Goal: Task Accomplishment & Management: Complete application form

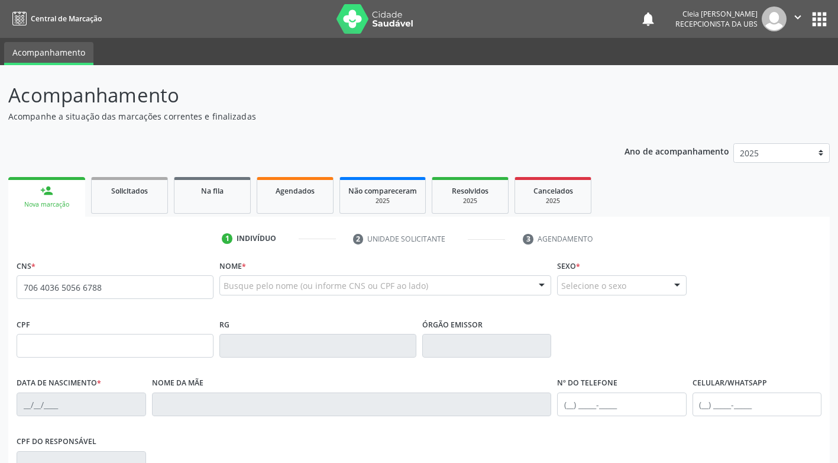
type input "706 4036 5056 6788"
type input "167.838.014-89"
type input "[DATE]"
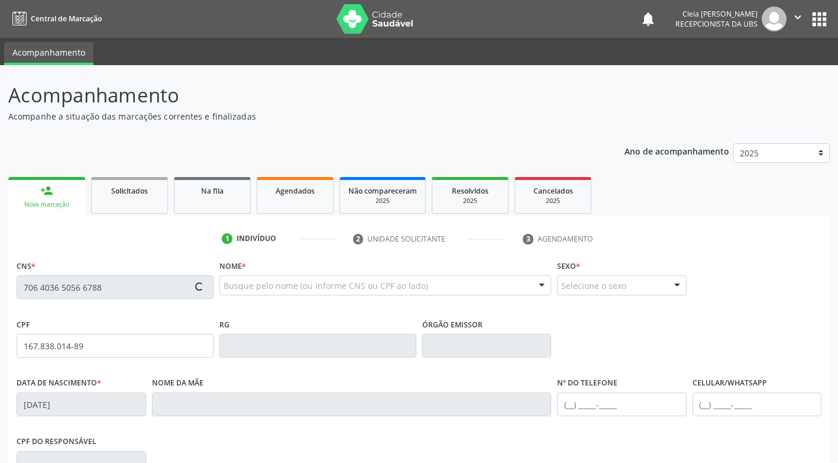
type input "Anavkatarina [PERSON_NAME]"
type input "[PHONE_NUMBER]"
type input "000.266.194-23"
type input "456"
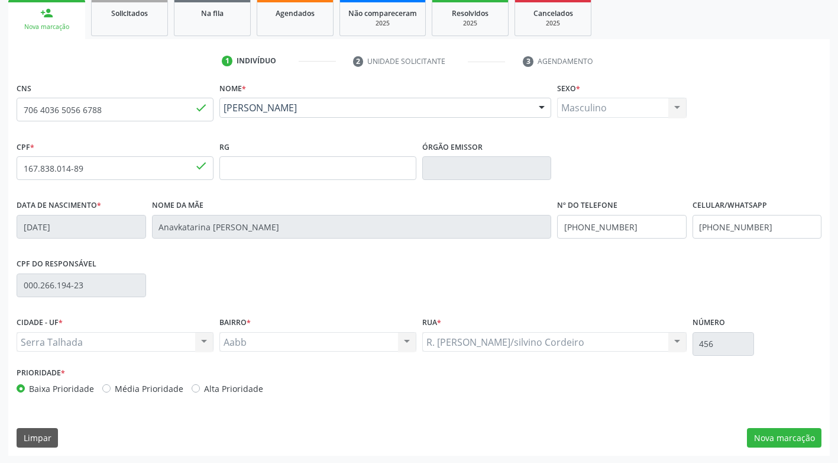
scroll to position [179, 0]
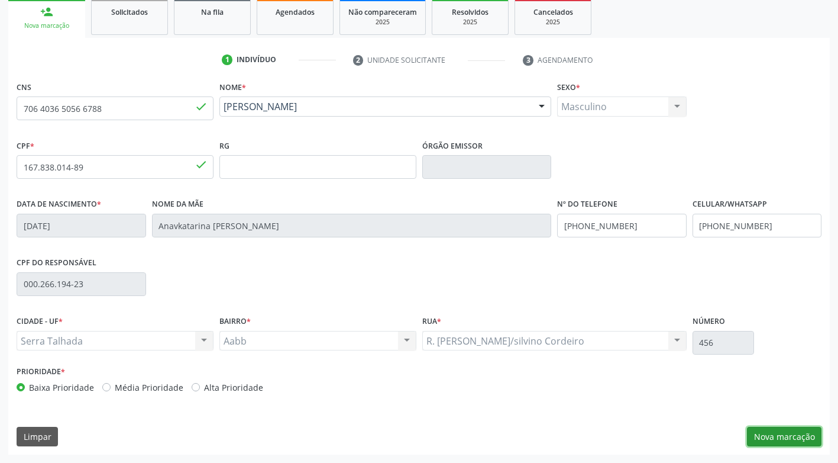
click at [769, 441] on button "Nova marcação" at bounding box center [784, 437] width 75 height 20
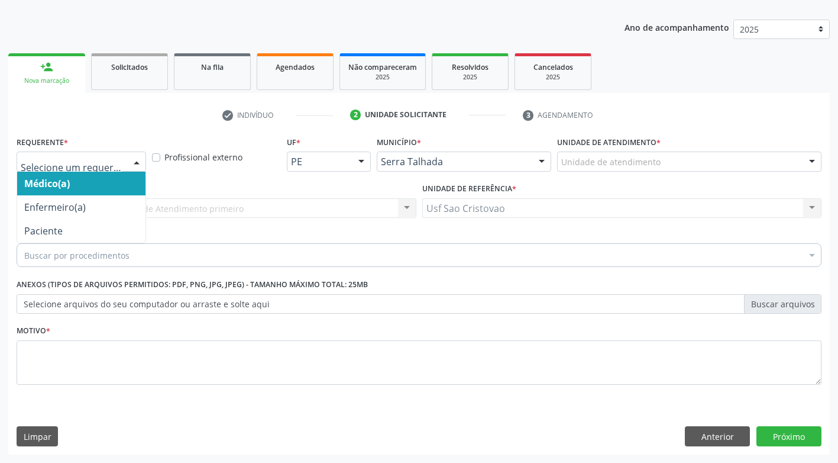
click at [124, 162] on div at bounding box center [82, 161] width 130 height 20
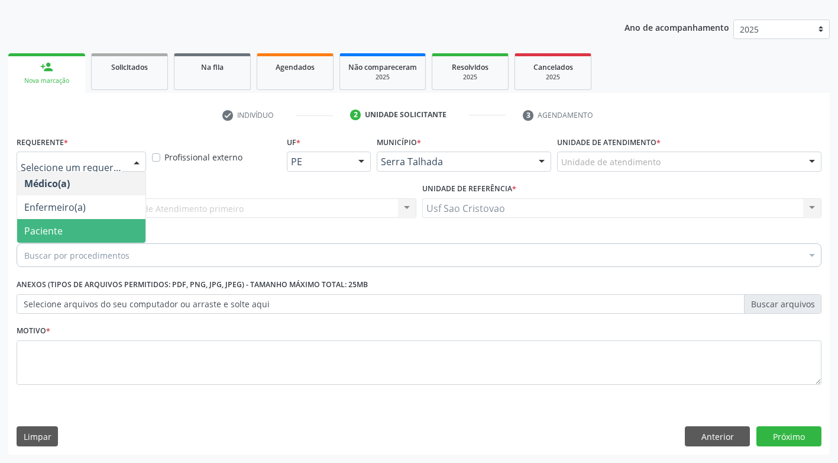
click at [101, 227] on span "Paciente" at bounding box center [81, 231] width 128 height 24
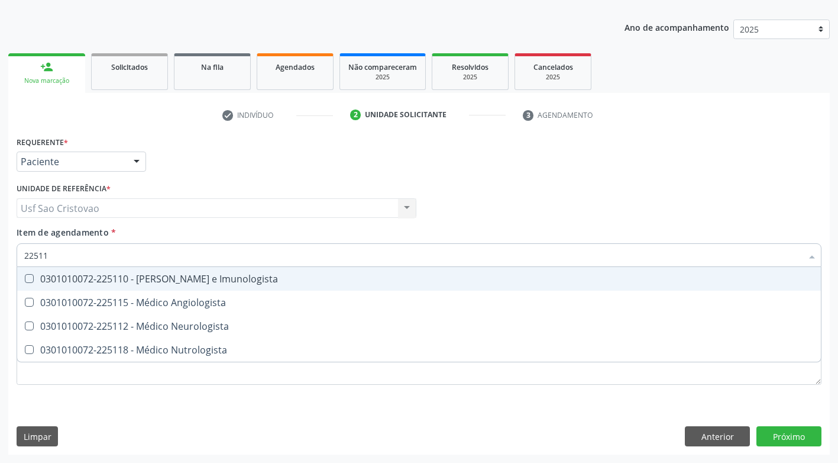
type input "225112"
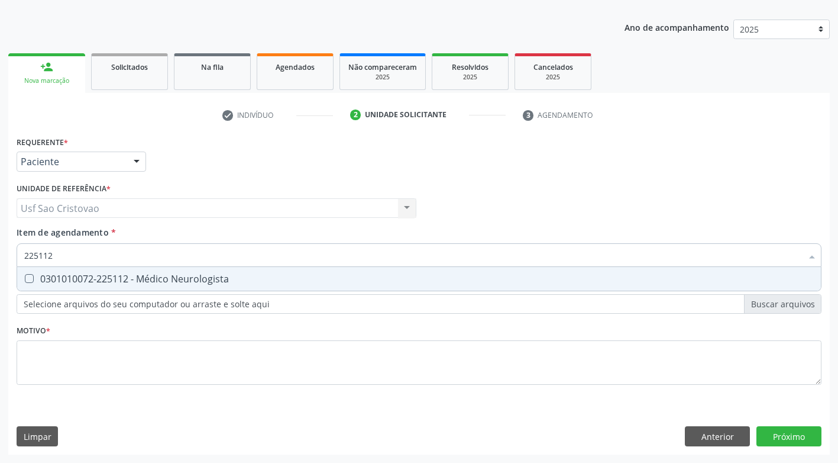
click at [28, 282] on Neurologista at bounding box center [29, 278] width 9 height 9
click at [25, 282] on Neurologista "checkbox" at bounding box center [21, 279] width 8 height 8
checkbox Neurologista "true"
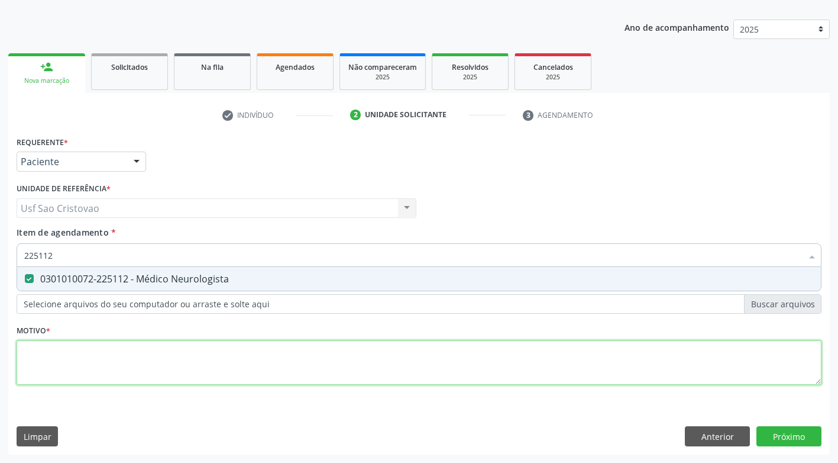
click at [88, 360] on div "Requerente * Paciente Médico(a) Enfermeiro(a) Paciente Nenhum resultado encontr…" at bounding box center [419, 267] width 805 height 268
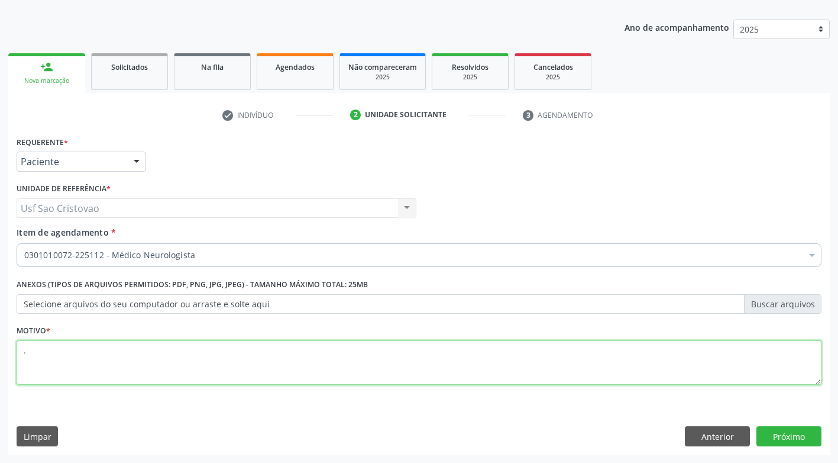
type textarea "."
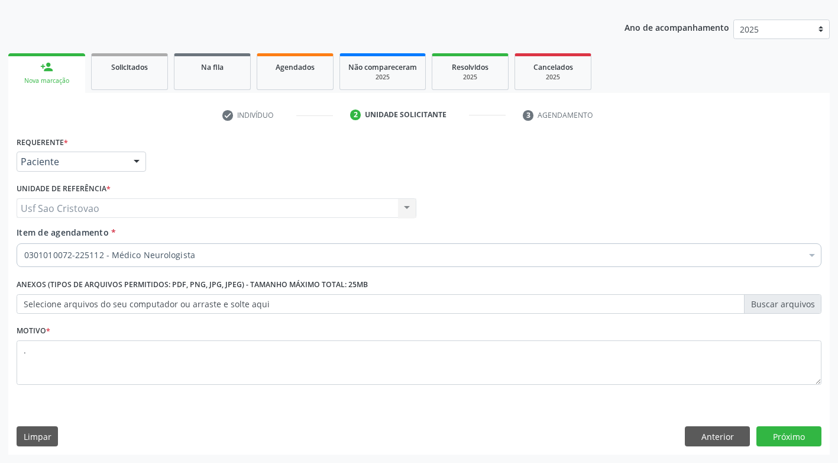
click at [208, 414] on div "Requerente * Paciente Médico(a) Enfermeiro(a) Paciente Nenhum resultado encontr…" at bounding box center [419, 293] width 822 height 321
click at [777, 434] on button "Próximo" at bounding box center [789, 436] width 65 height 20
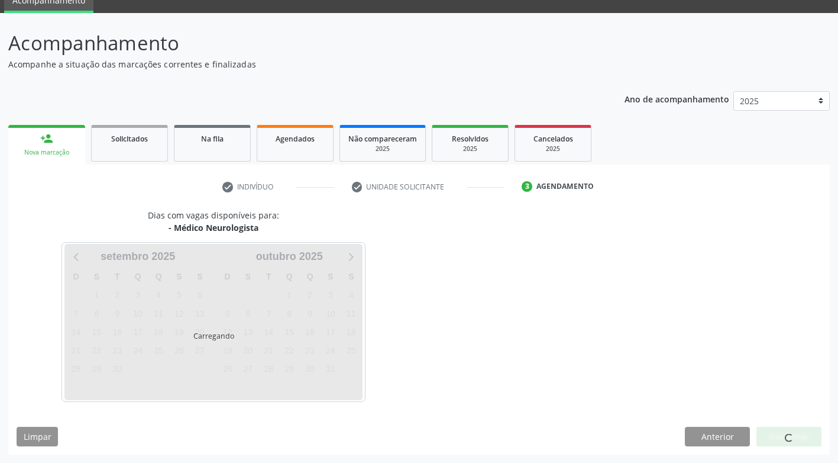
scroll to position [52, 0]
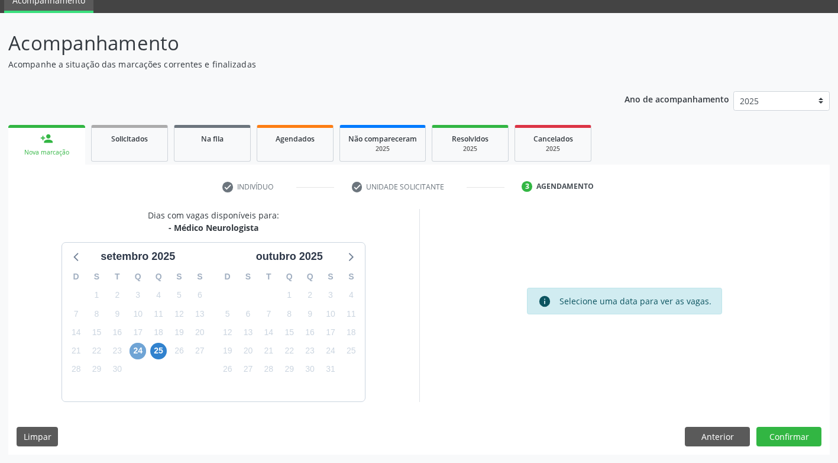
click at [136, 347] on span "24" at bounding box center [138, 351] width 17 height 17
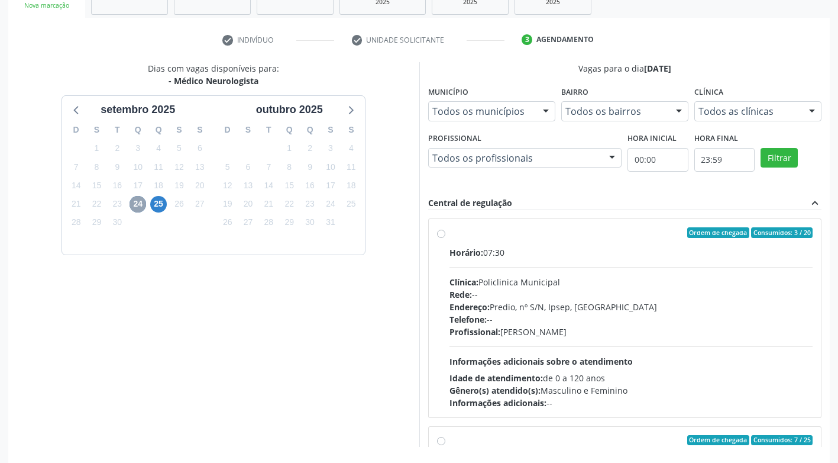
scroll to position [230, 0]
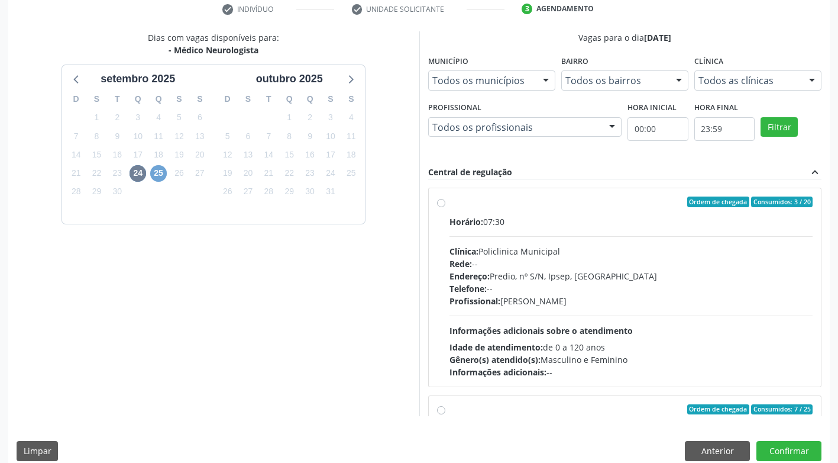
click at [151, 172] on span "25" at bounding box center [158, 173] width 17 height 17
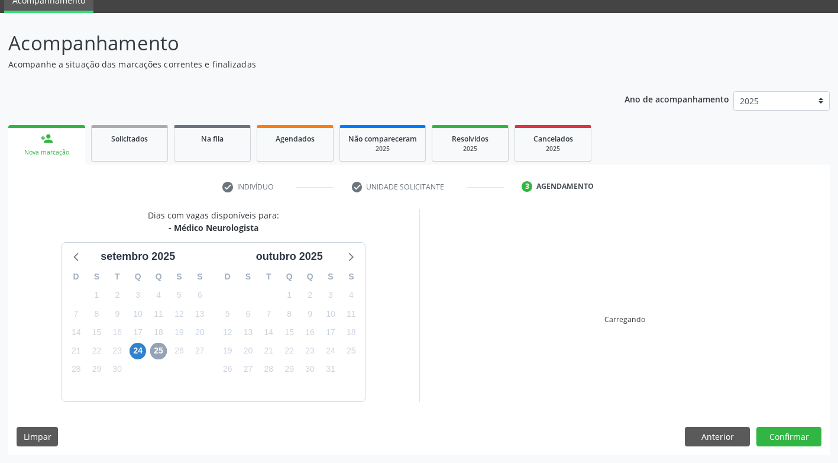
scroll to position [223, 0]
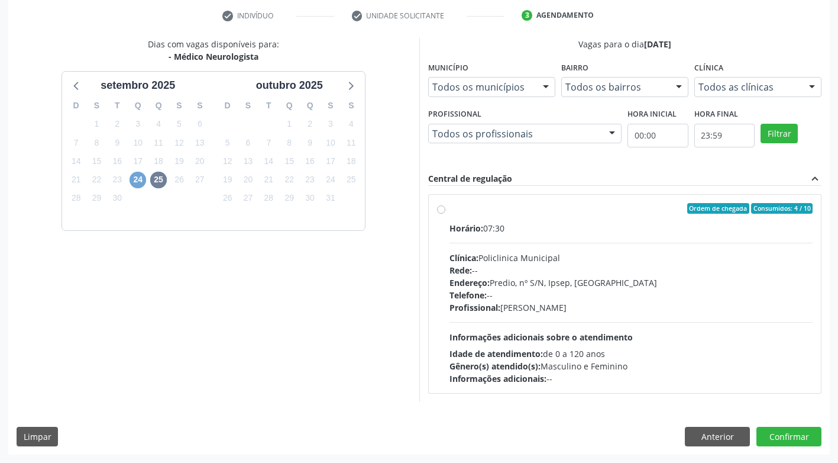
click at [138, 176] on span "24" at bounding box center [138, 180] width 17 height 17
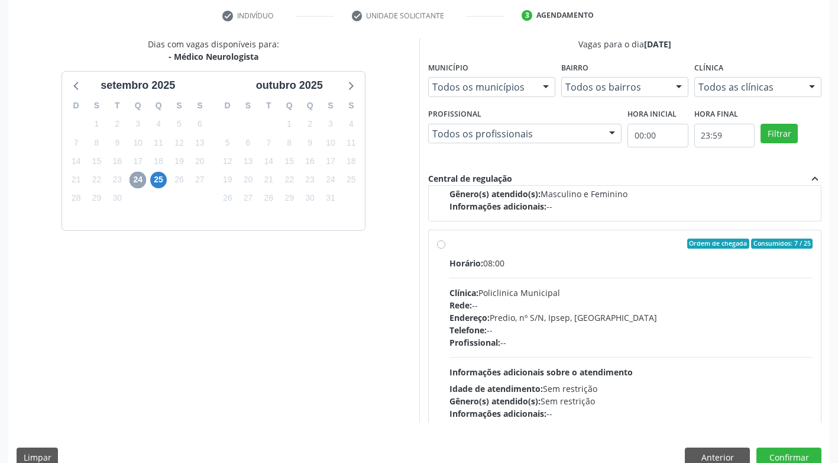
scroll to position [178, 0]
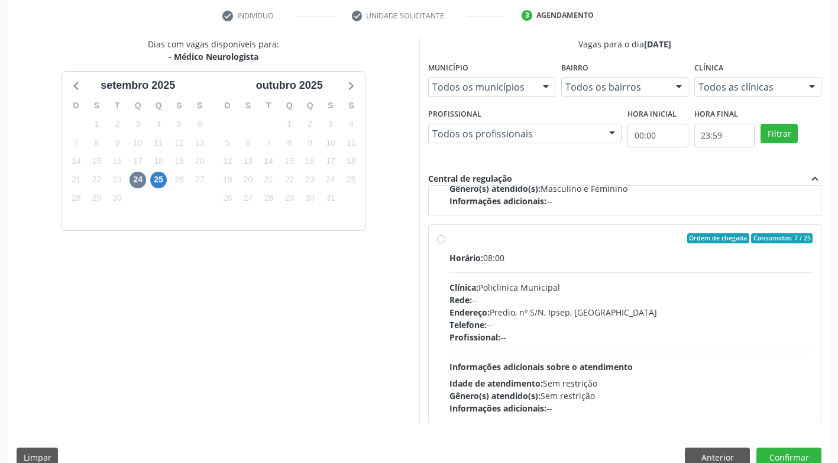
click at [450, 239] on label "Ordem de chegada Consumidos: 7 / 25 Horário: 08:00 Clínica: Policlinica Municip…" at bounding box center [632, 324] width 364 height 182
click at [441, 239] on input "Ordem de chegada Consumidos: 7 / 25 Horário: 08:00 Clínica: Policlinica Municip…" at bounding box center [441, 238] width 8 height 11
radio input "true"
click at [782, 451] on button "Confirmar" at bounding box center [789, 457] width 65 height 20
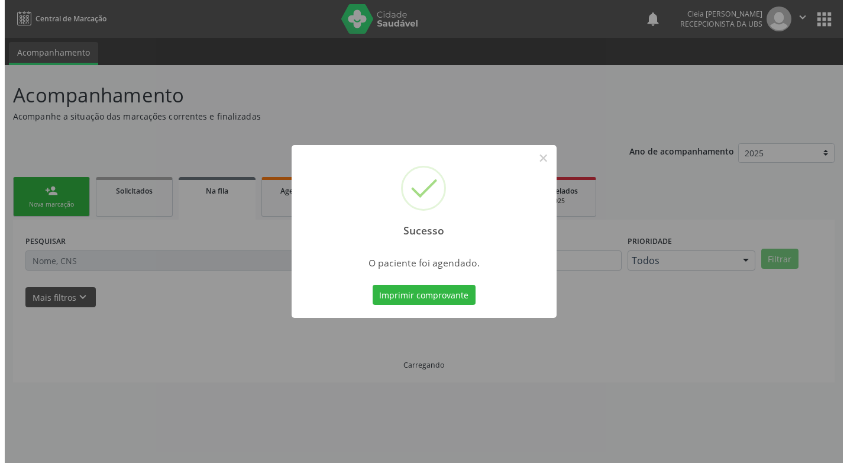
scroll to position [0, 0]
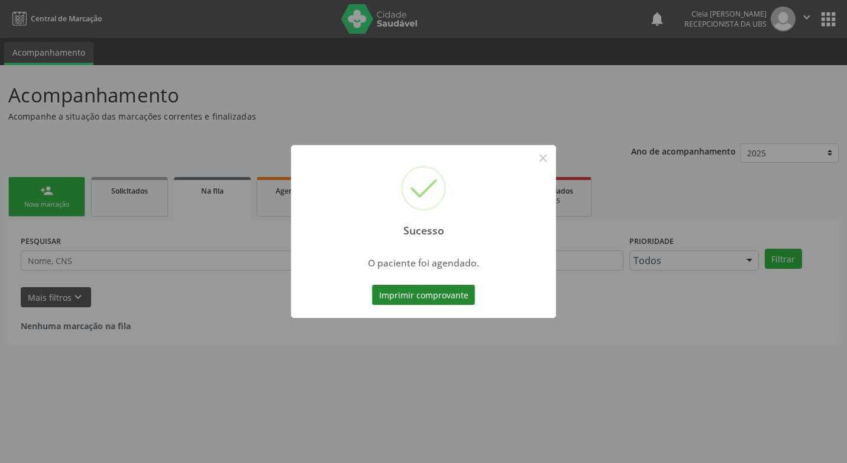
click at [424, 297] on button "Imprimir comprovante" at bounding box center [423, 295] width 103 height 20
